Goal: Task Accomplishment & Management: Manage account settings

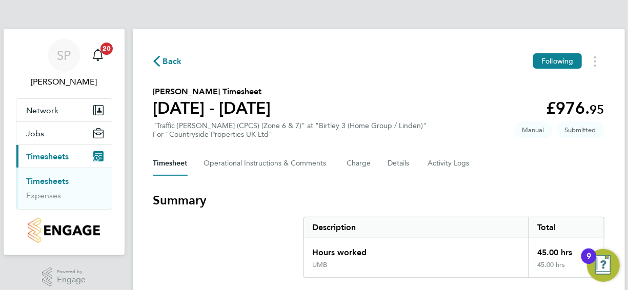
click at [62, 180] on link "Timesheets" at bounding box center [48, 181] width 43 height 10
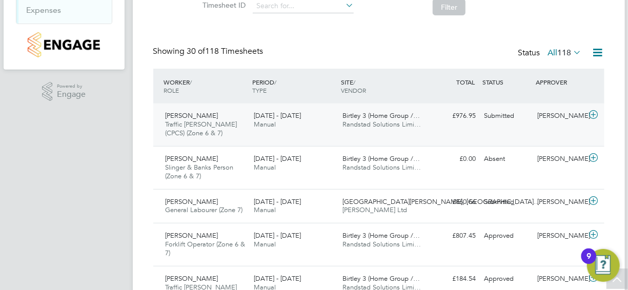
click at [202, 114] on span "Mosisa Husen" at bounding box center [192, 115] width 53 height 9
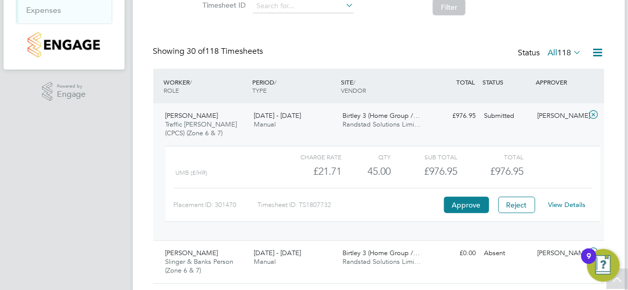
click at [554, 202] on link "View Details" at bounding box center [566, 204] width 37 height 9
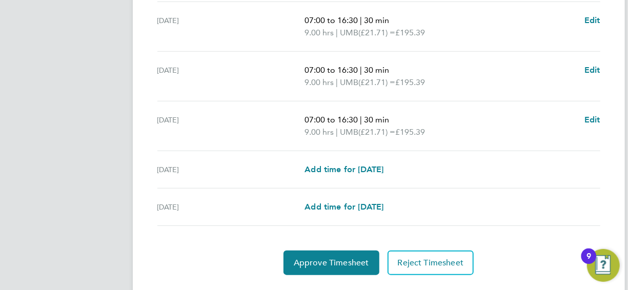
scroll to position [449, 0]
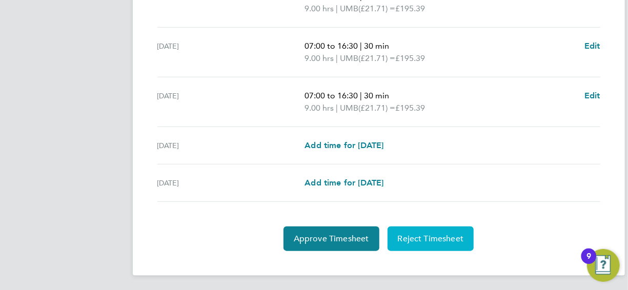
click at [418, 227] on button "Reject Timesheet" at bounding box center [431, 239] width 87 height 25
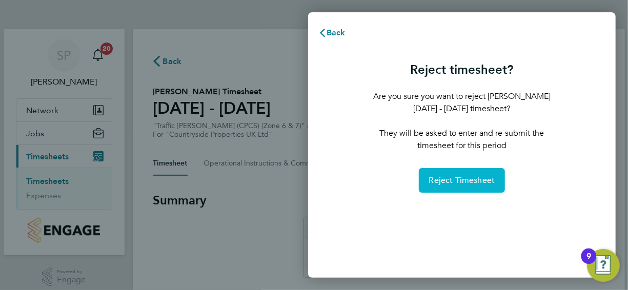
click at [449, 177] on span "Reject Timesheet" at bounding box center [462, 180] width 66 height 10
